Goal: Task Accomplishment & Management: Complete application form

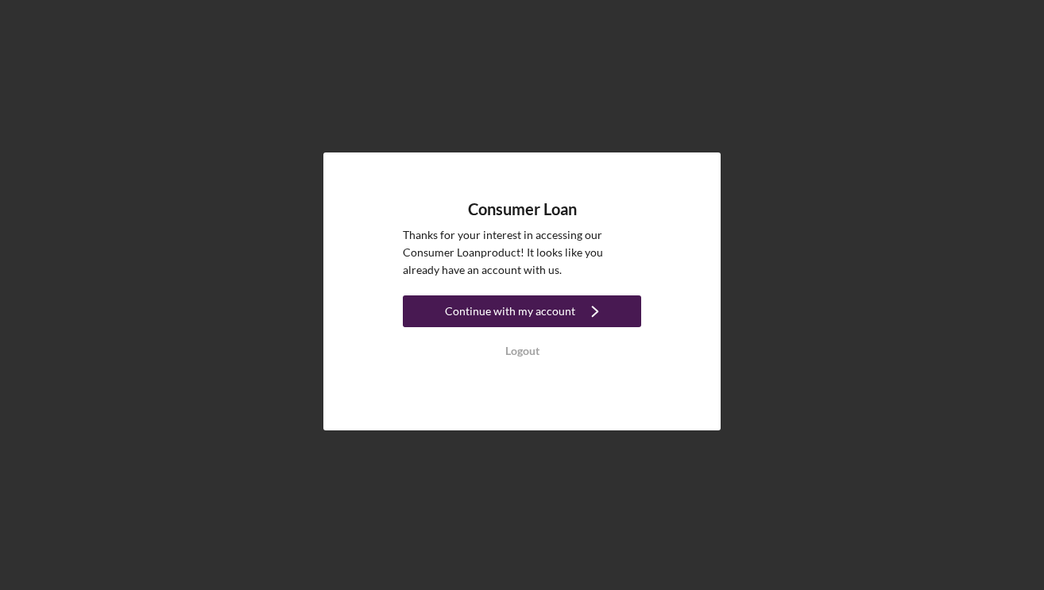
click at [606, 312] on icon "Icon/Navigate" at bounding box center [595, 312] width 40 height 40
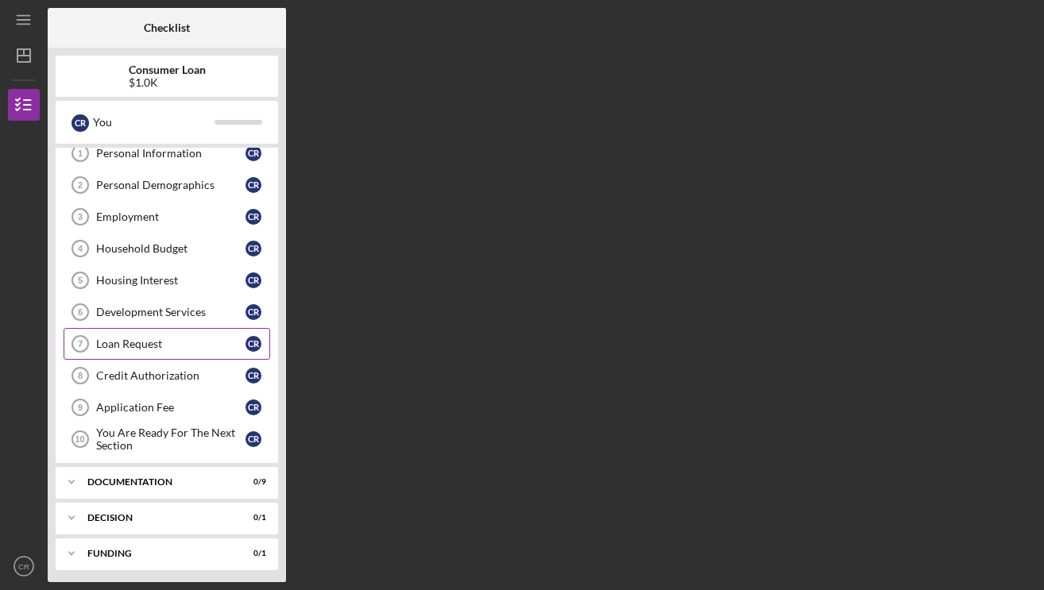
scroll to position [83, 0]
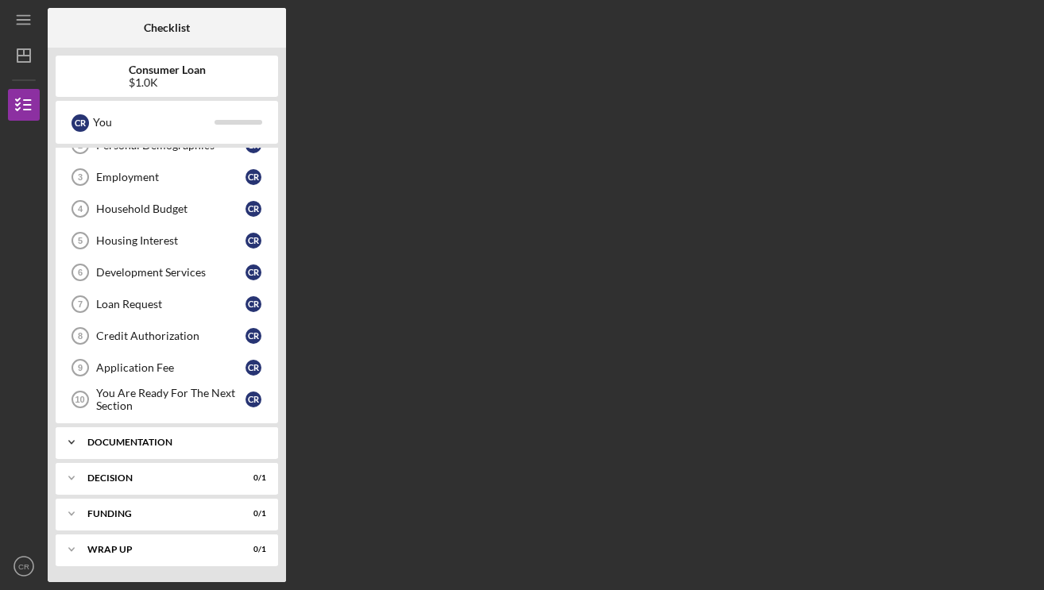
click at [163, 435] on div "Icon/Expander Documentation 0 / 9" at bounding box center [167, 443] width 223 height 32
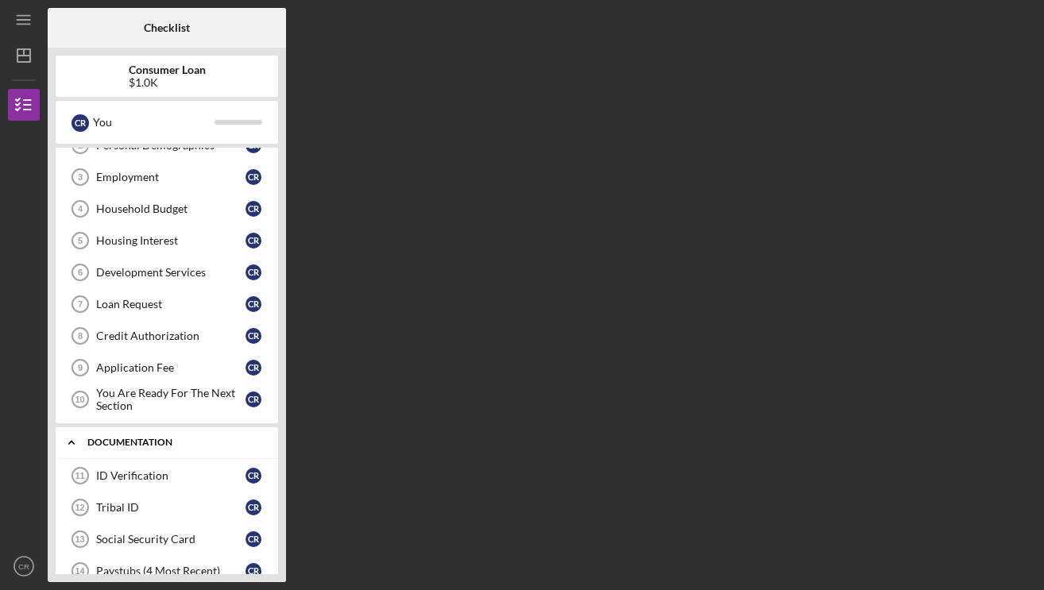
click at [79, 438] on icon "Icon/Expander" at bounding box center [72, 443] width 32 height 32
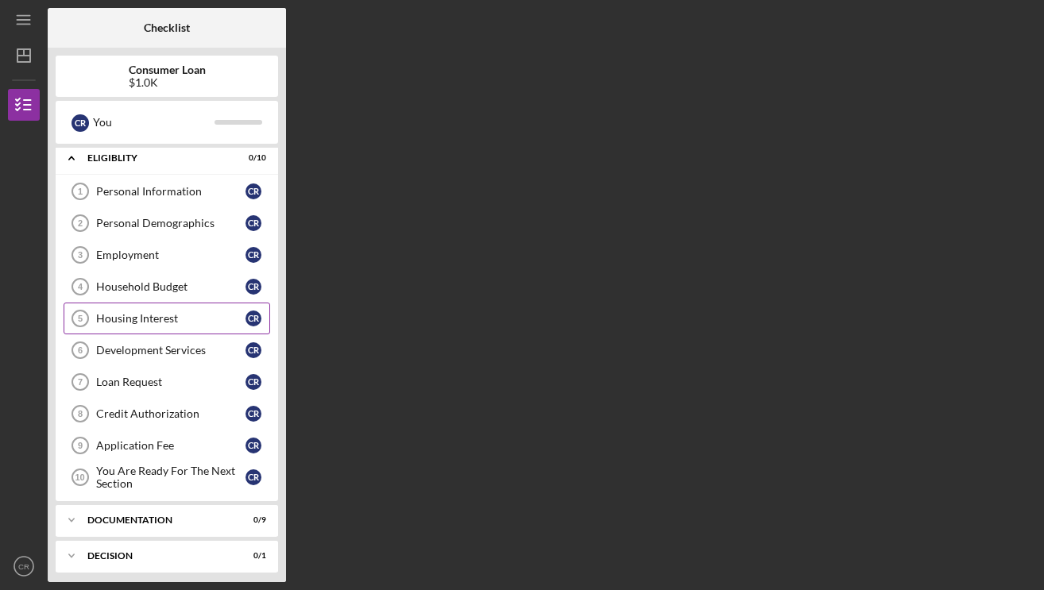
scroll to position [0, 0]
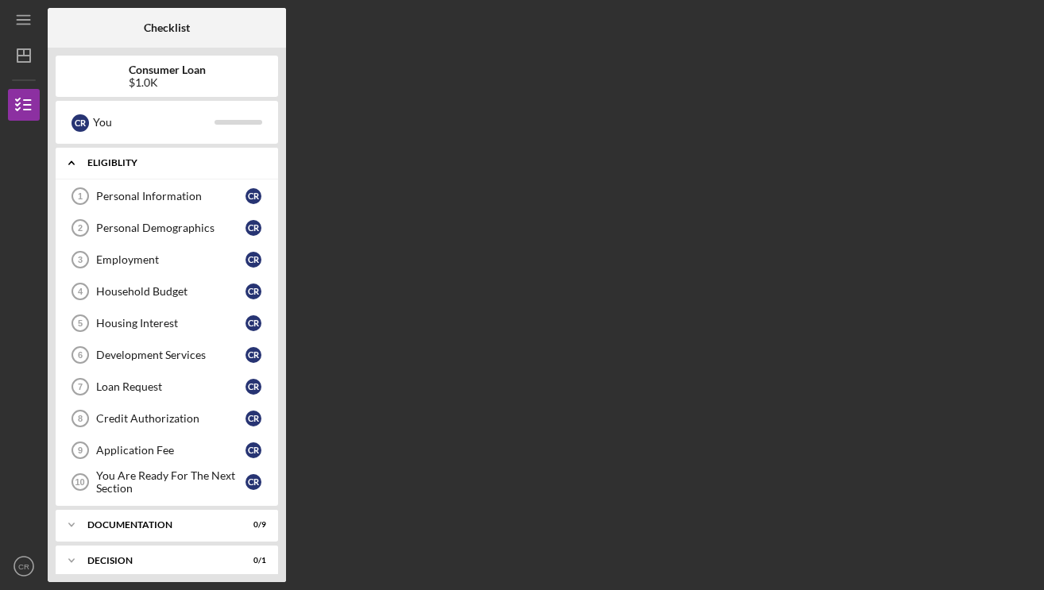
click at [68, 161] on icon "Icon/Expander" at bounding box center [72, 163] width 32 height 32
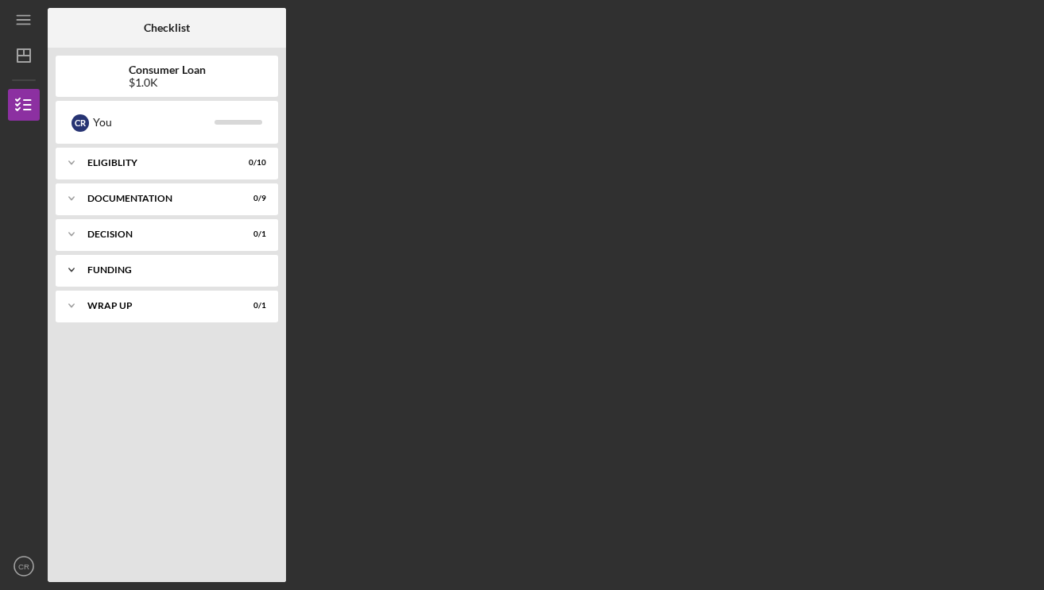
click at [106, 276] on div "Icon/Expander Funding 0 / 1" at bounding box center [167, 270] width 223 height 32
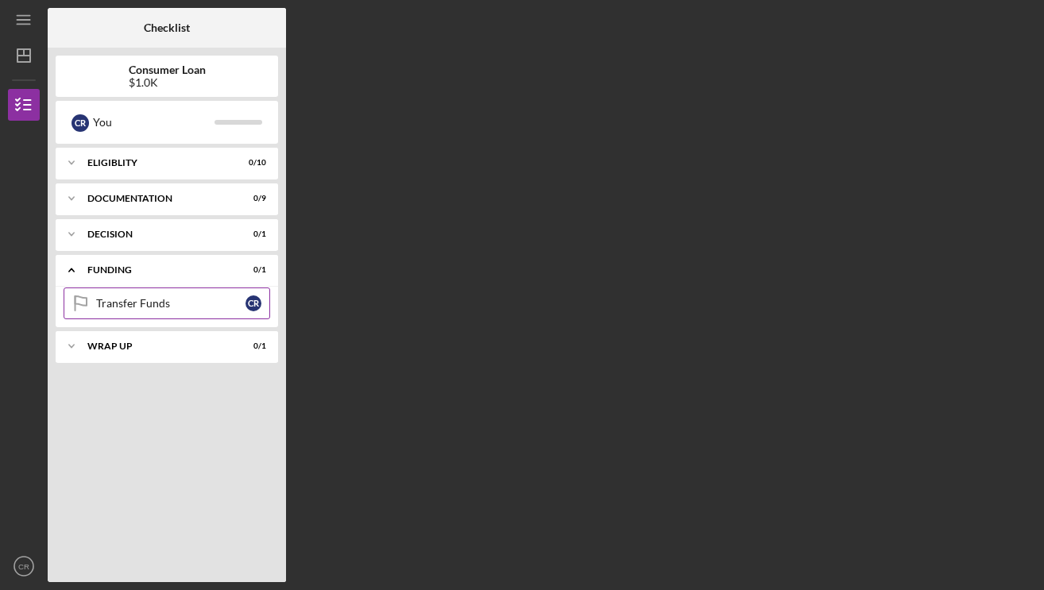
click at [140, 306] on div "Transfer Funds" at bounding box center [170, 303] width 149 height 13
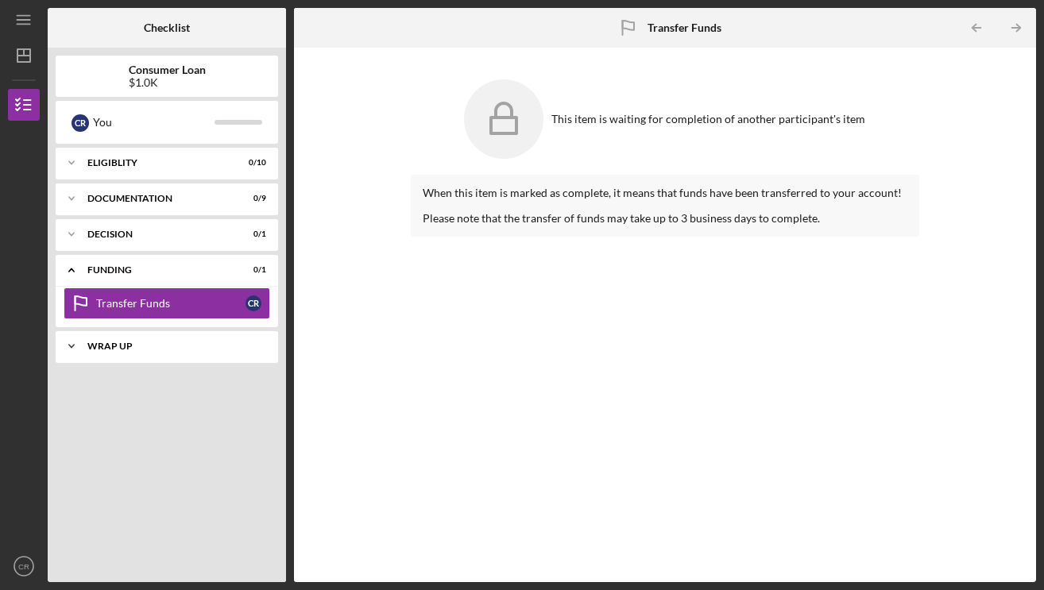
click at [205, 343] on div "Wrap up" at bounding box center [172, 347] width 171 height 10
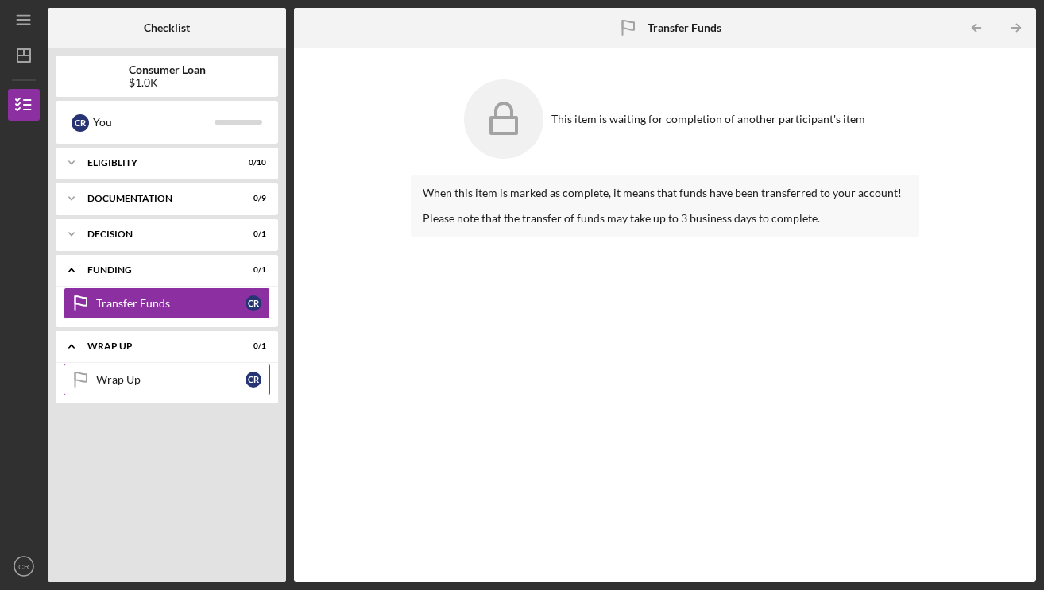
click at [114, 371] on link "Wrap Up Wrap Up C R" at bounding box center [167, 380] width 207 height 32
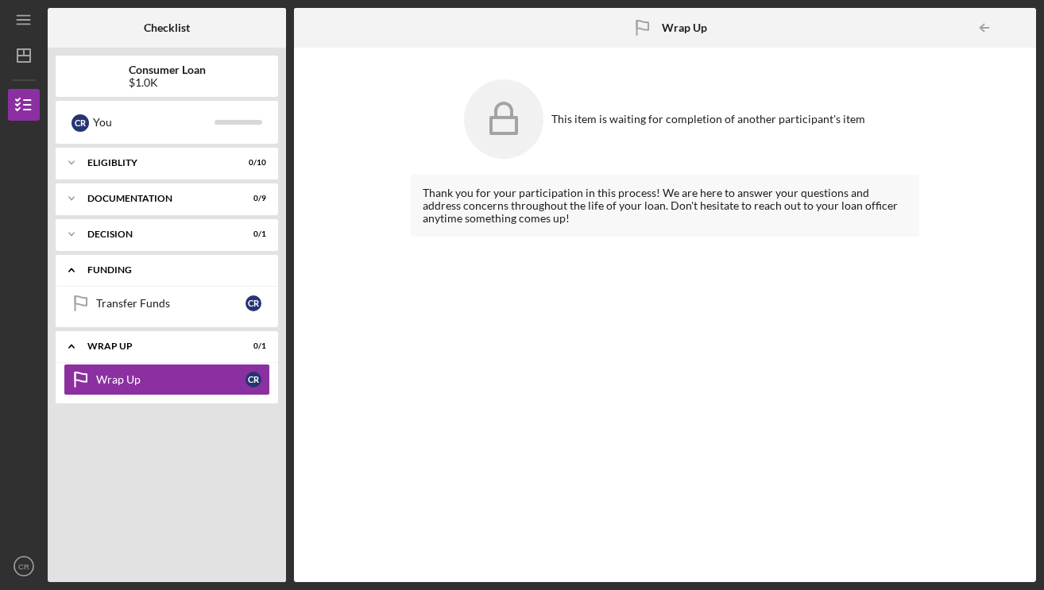
click at [67, 269] on icon "Icon/Expander" at bounding box center [72, 270] width 32 height 32
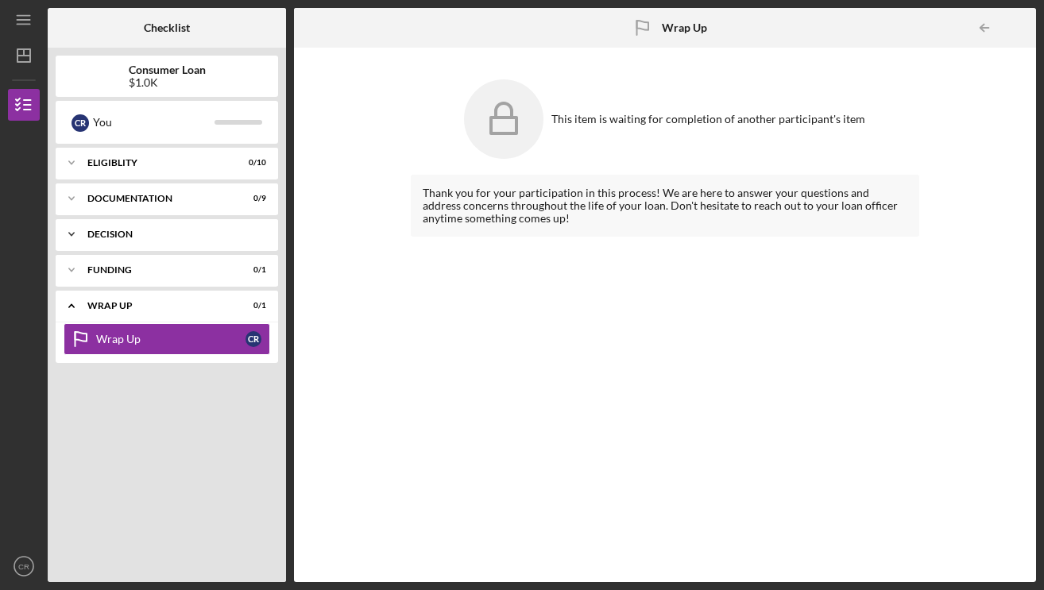
click at [108, 237] on div "Decision" at bounding box center [172, 235] width 171 height 10
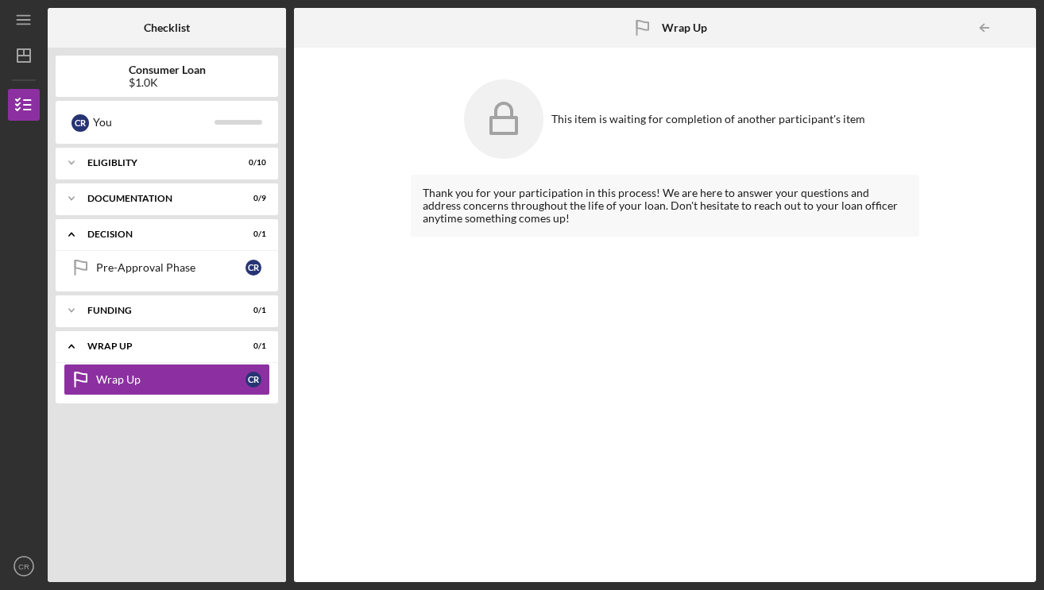
click at [48, 236] on div "Consumer Loan $1.0K C R You Icon/Expander Eligiblity 0 / 10 Icon/Expander Docum…" at bounding box center [167, 315] width 238 height 535
click at [83, 234] on icon "Icon/Expander" at bounding box center [72, 235] width 32 height 32
